Goal: Transaction & Acquisition: Purchase product/service

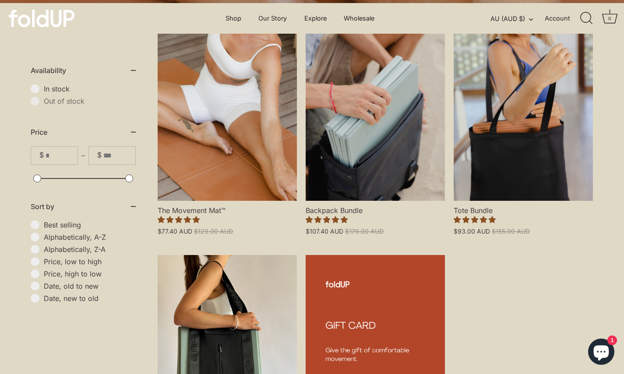
scroll to position [175, 0]
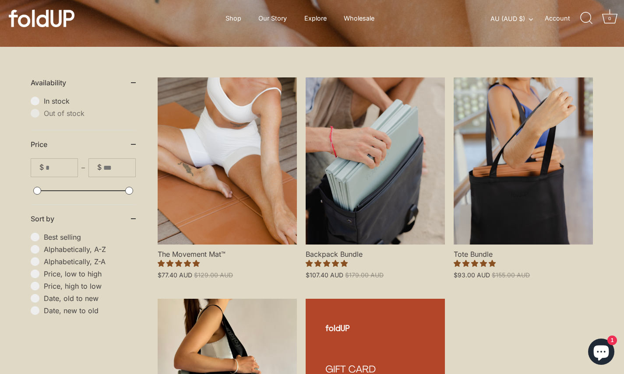
click at [44, 98] on span "In stock" at bounding box center [90, 101] width 92 height 9
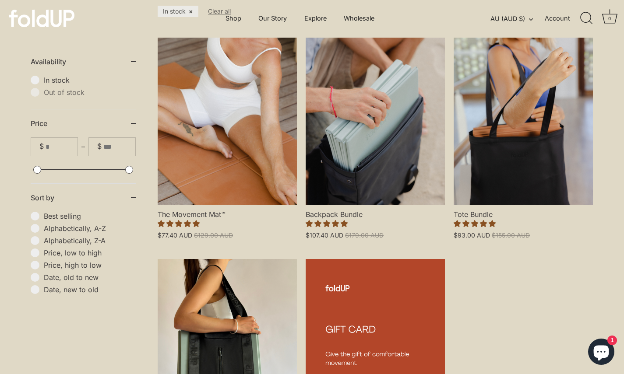
scroll to position [219, 0]
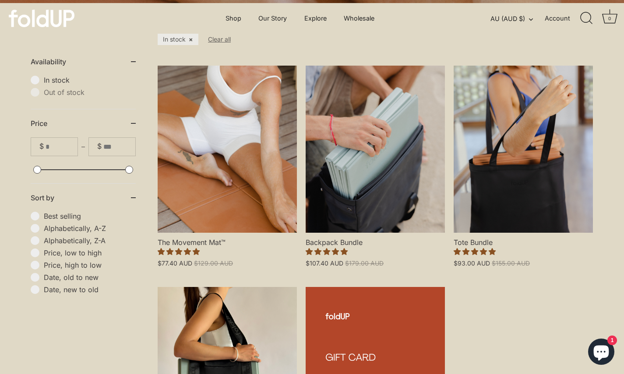
click at [390, 184] on link "Backpack Bundle" at bounding box center [375, 149] width 139 height 167
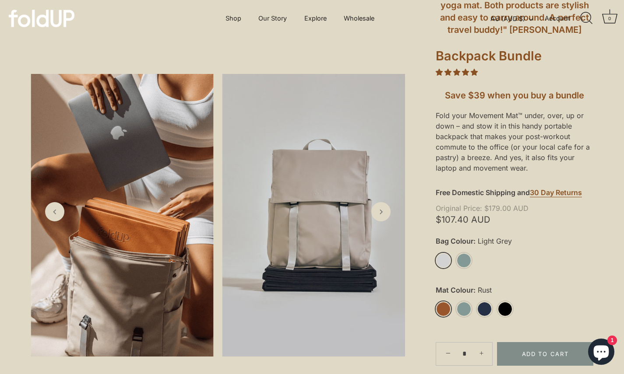
scroll to position [131, 0]
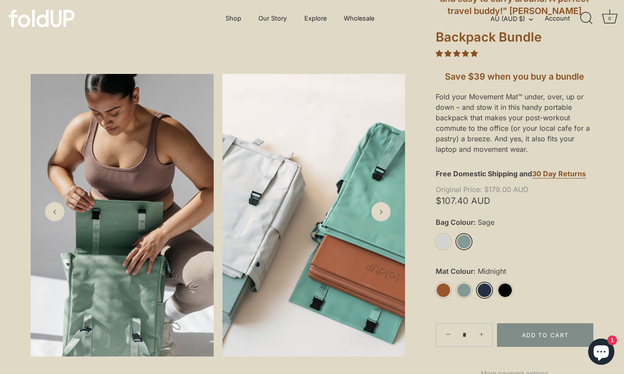
click at [483, 290] on link "Midnight" at bounding box center [484, 290] width 15 height 15
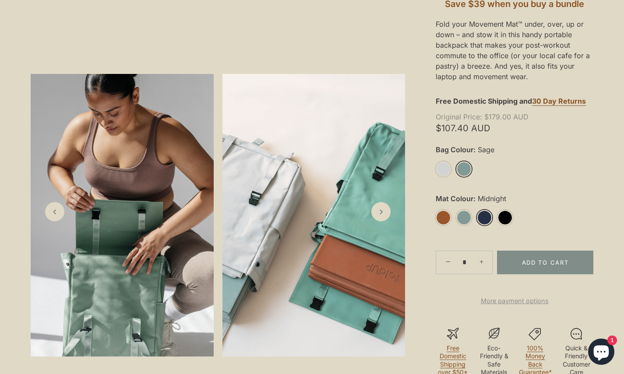
scroll to position [219, 0]
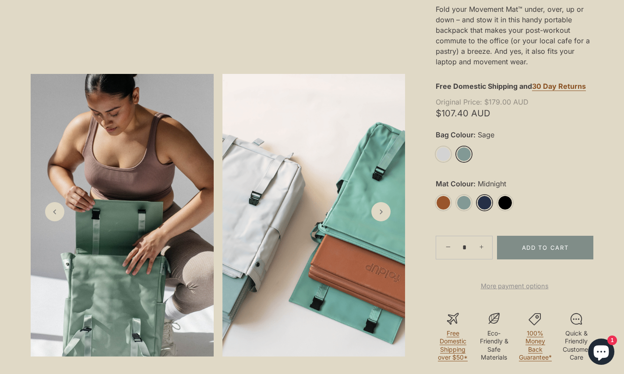
click at [381, 215] on icon "Next slide" at bounding box center [381, 212] width 9 height 9
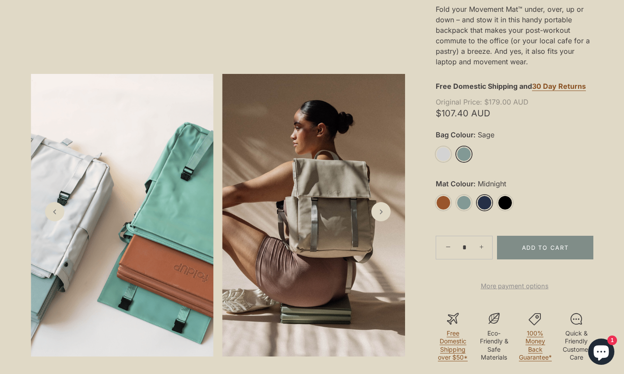
click at [381, 215] on icon "Next slide" at bounding box center [381, 212] width 9 height 9
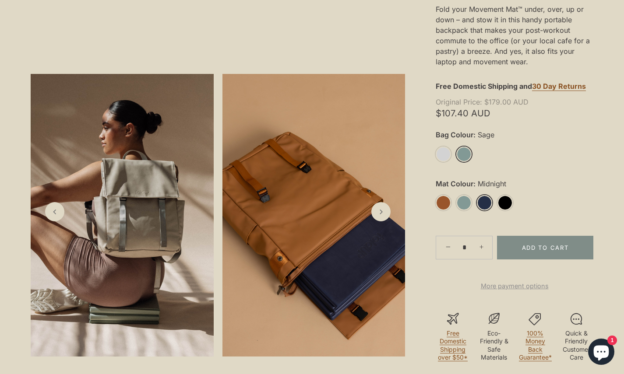
click at [381, 215] on icon "Next slide" at bounding box center [381, 212] width 9 height 9
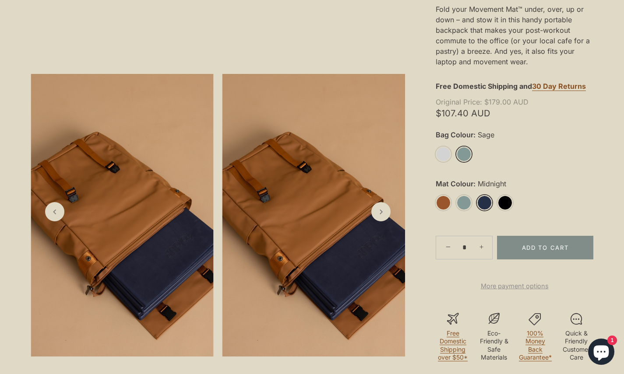
click at [381, 215] on icon "Next slide" at bounding box center [381, 212] width 9 height 9
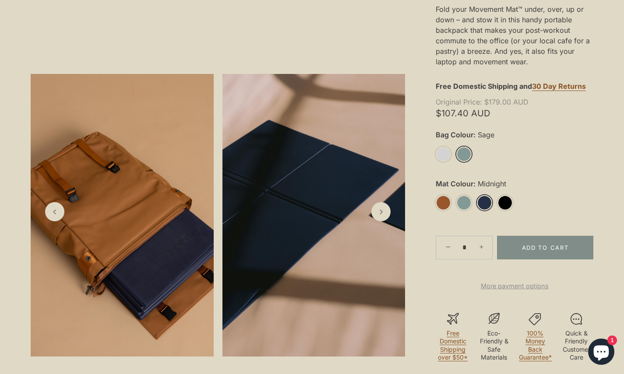
click at [381, 215] on icon "Next slide" at bounding box center [381, 212] width 9 height 9
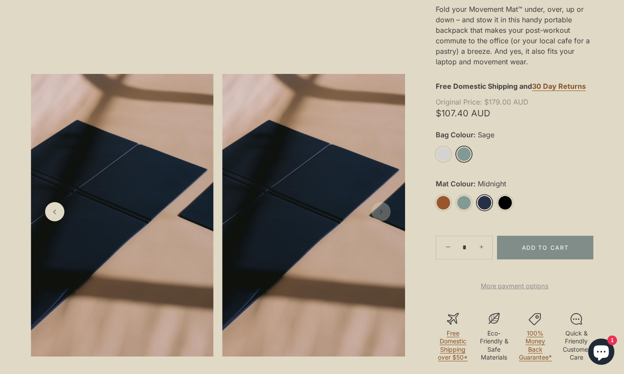
click at [381, 215] on icon "Next slide" at bounding box center [381, 212] width 9 height 9
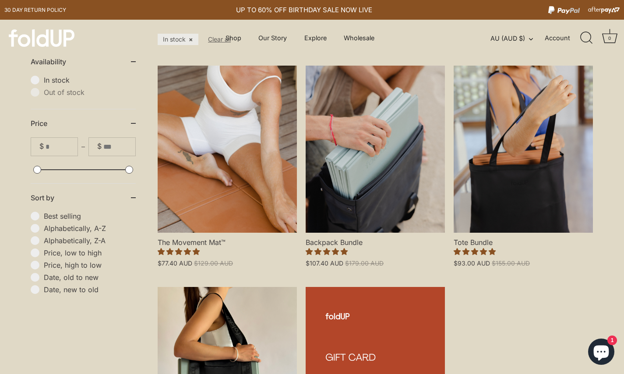
click at [44, 93] on span "Out of stock" at bounding box center [90, 92] width 92 height 9
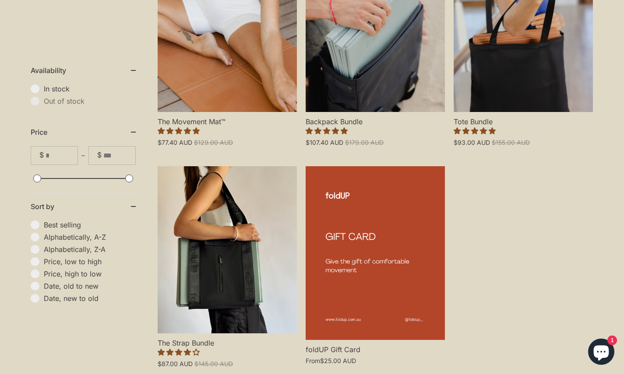
scroll to position [350, 0]
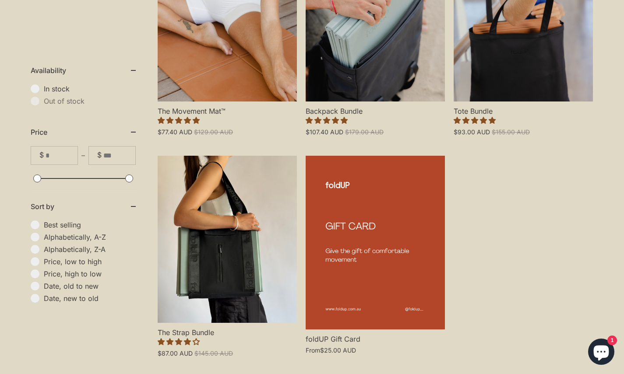
click at [203, 249] on link "The Strap Bundle" at bounding box center [227, 239] width 139 height 167
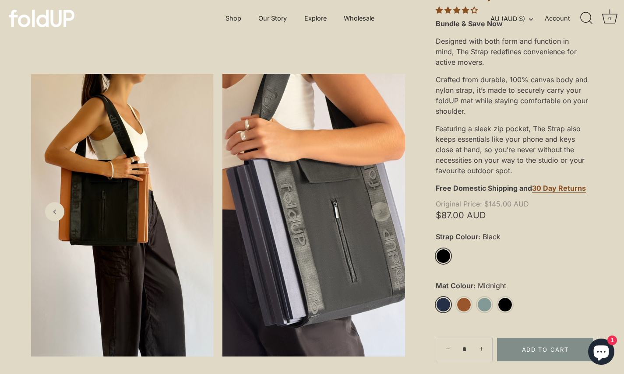
scroll to position [175, 0]
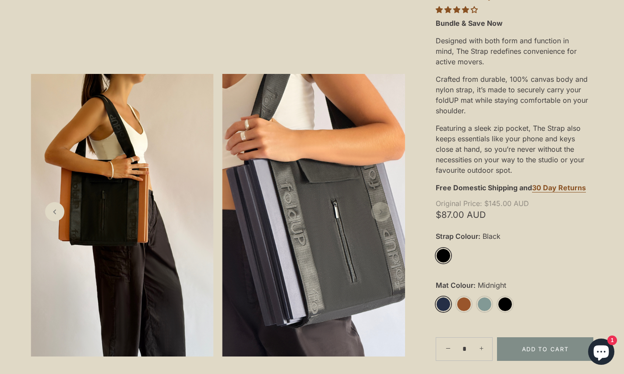
click at [442, 256] on link "Black" at bounding box center [443, 255] width 15 height 15
click at [439, 302] on link "Midnight" at bounding box center [443, 304] width 15 height 15
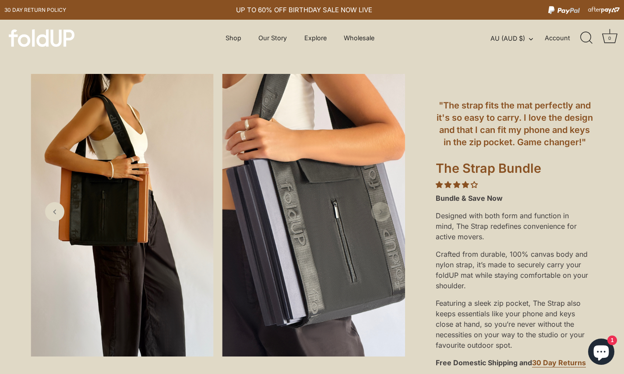
scroll to position [0, 0]
